Goal: Transaction & Acquisition: Purchase product/service

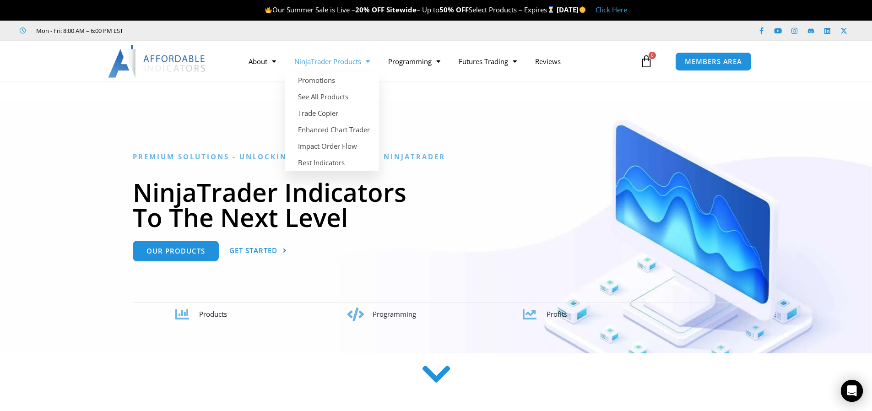
click at [368, 61] on span "Menu" at bounding box center [365, 62] width 9 height 16
click at [362, 60] on link "NinjaTrader Products" at bounding box center [332, 61] width 94 height 21
click at [337, 127] on link "Enhanced Chart Trader" at bounding box center [332, 129] width 94 height 16
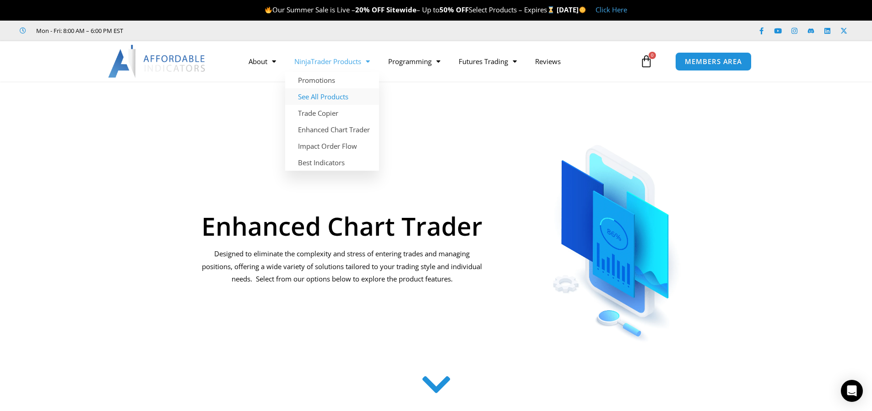
click at [330, 95] on link "See All Products" at bounding box center [332, 96] width 94 height 16
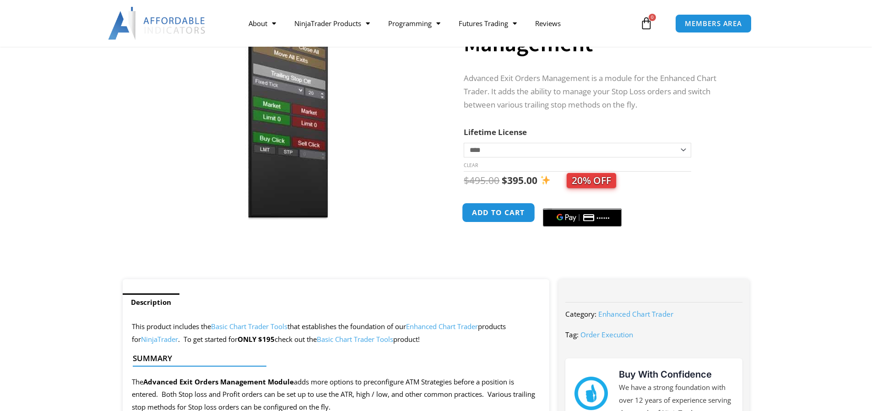
click at [488, 215] on button "Add to cart" at bounding box center [498, 213] width 73 height 20
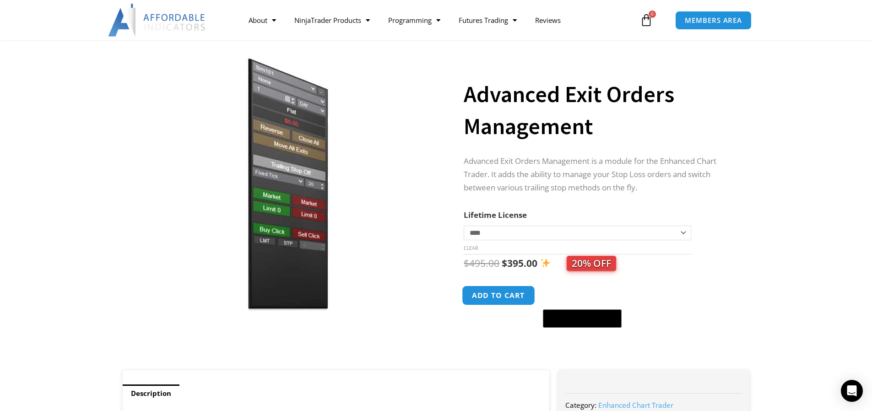
scroll to position [46, 0]
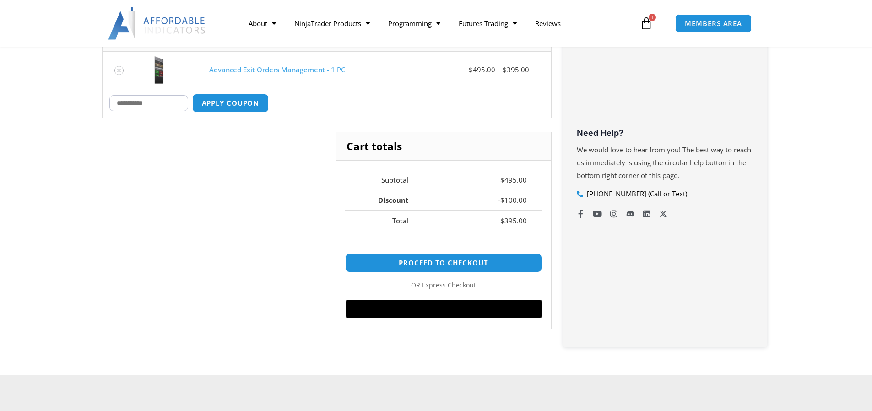
scroll to position [295, 0]
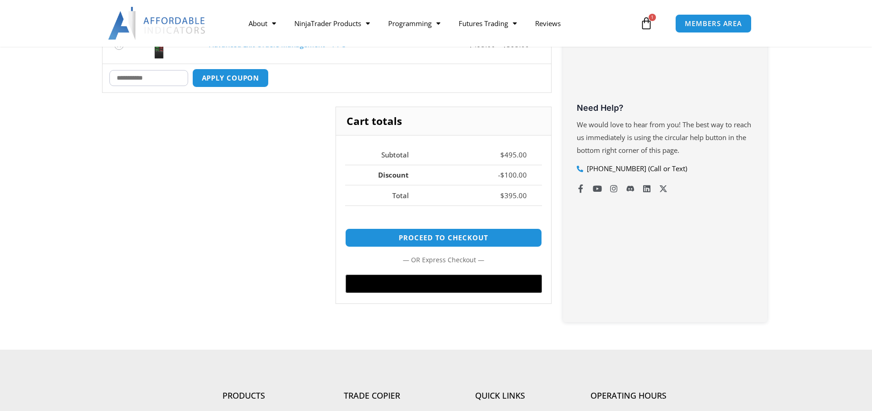
click at [463, 258] on p "— or —" at bounding box center [443, 260] width 196 height 12
click at [469, 240] on link "Proceed to checkout" at bounding box center [443, 238] width 207 height 20
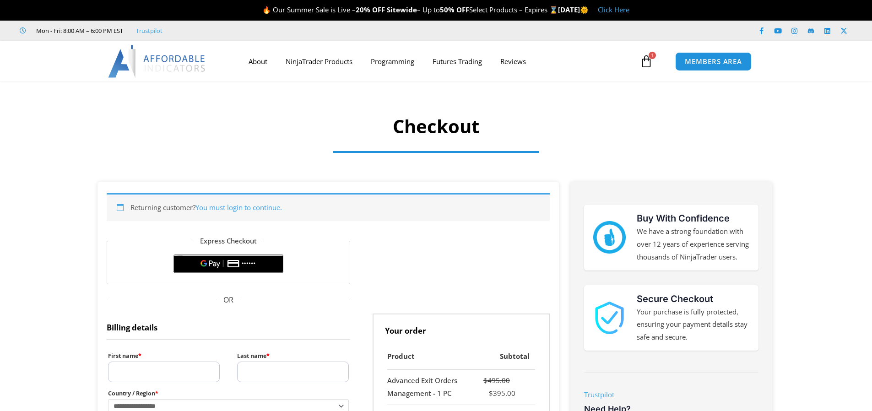
scroll to position [354, 0]
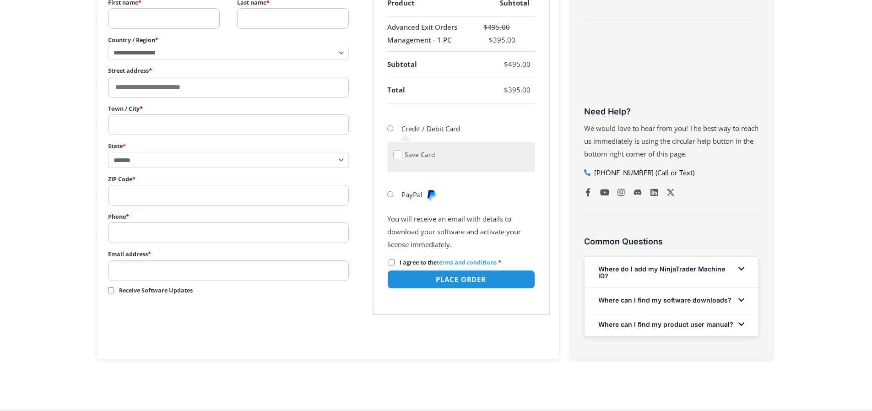
select select "**"
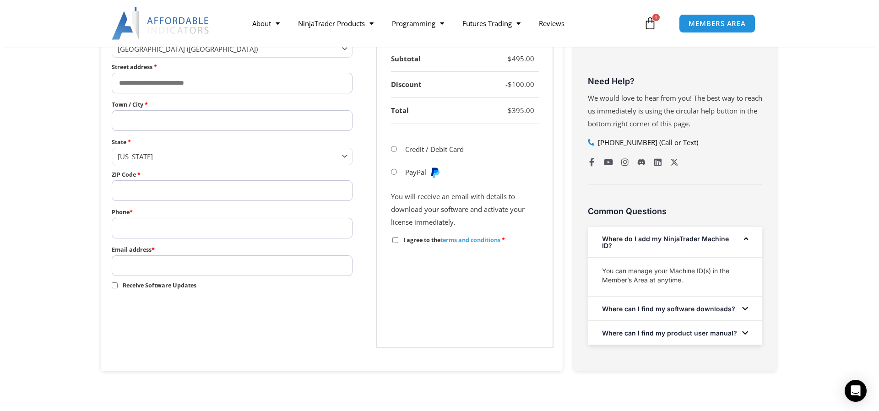
scroll to position [399, 0]
